Goal: Transaction & Acquisition: Purchase product/service

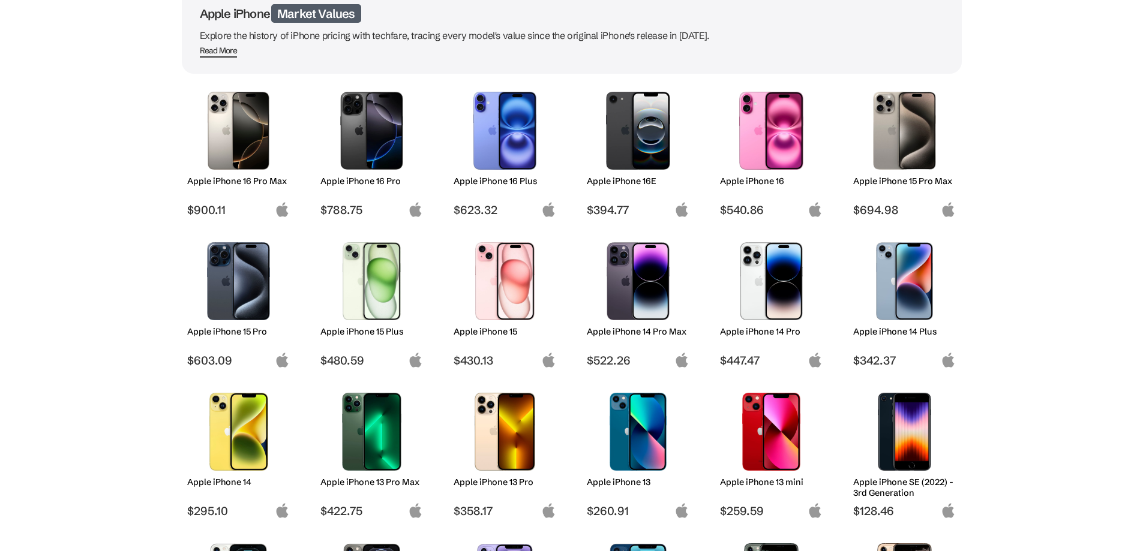
scroll to position [120, 0]
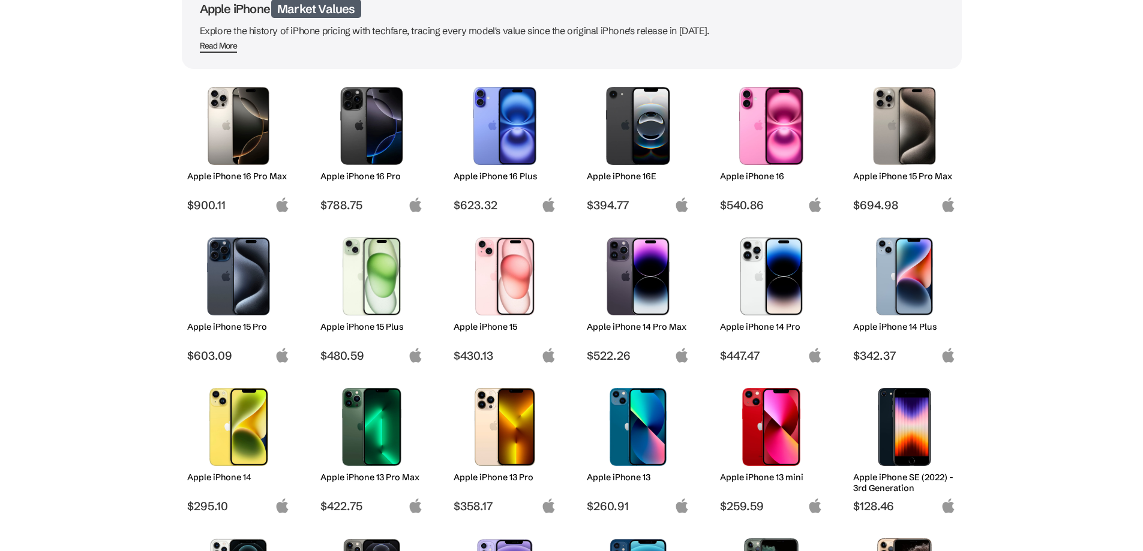
click at [621, 287] on img at bounding box center [638, 277] width 85 height 78
click at [625, 277] on img at bounding box center [638, 277] width 85 height 78
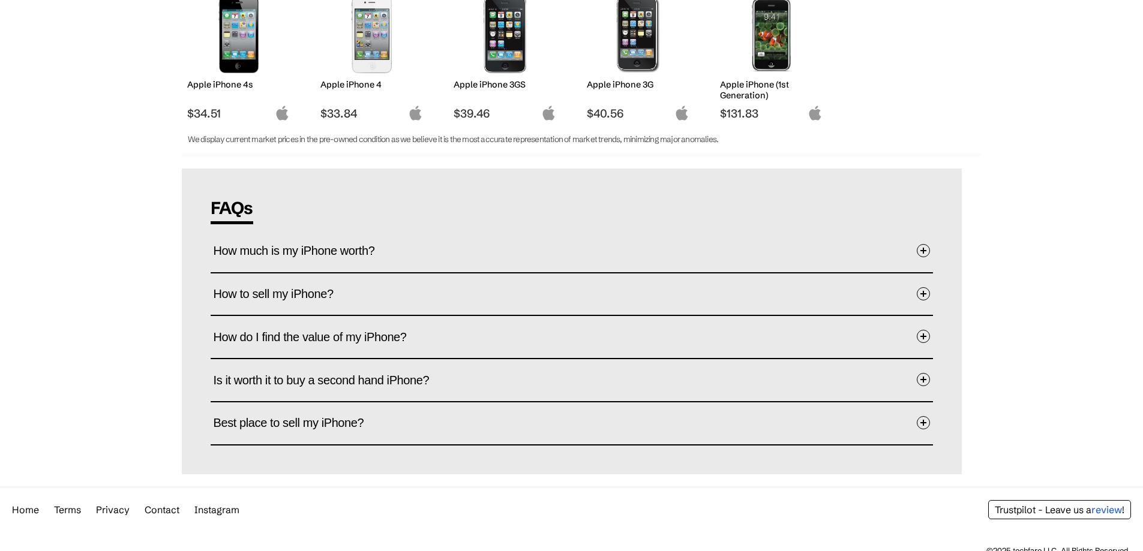
scroll to position [1275, 0]
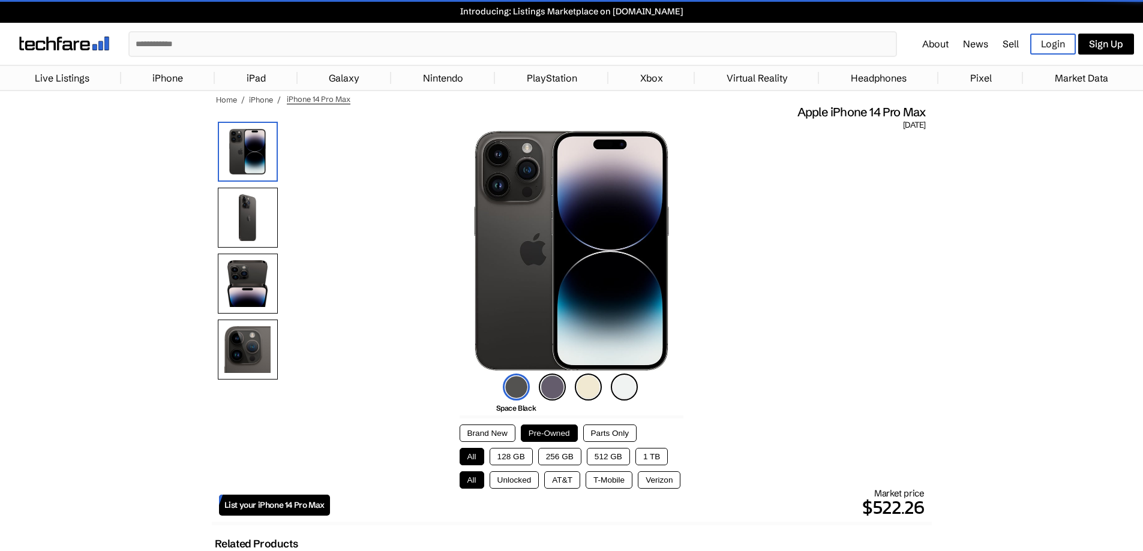
click at [562, 457] on button "256 GB" at bounding box center [559, 456] width 43 height 17
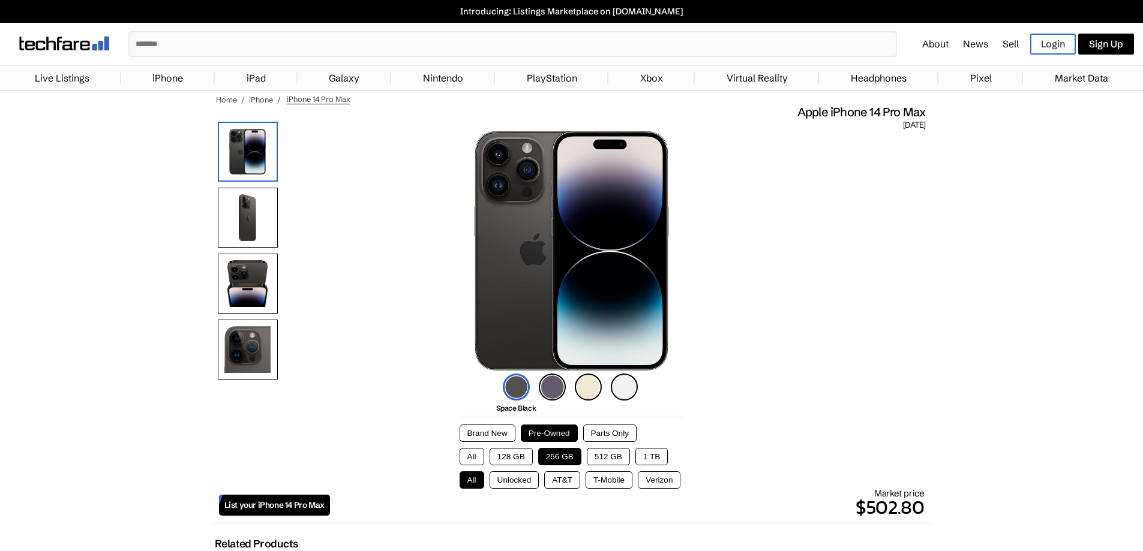
click at [606, 459] on button "512 GB" at bounding box center [608, 456] width 43 height 17
click at [644, 456] on button "1 TB" at bounding box center [651, 456] width 32 height 17
click at [559, 455] on button "256 GB" at bounding box center [559, 456] width 43 height 17
